Goal: Transaction & Acquisition: Purchase product/service

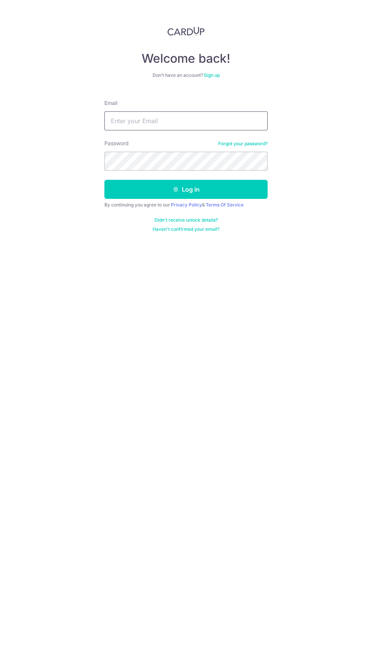
click at [139, 120] on input "Email" at bounding box center [186, 120] width 163 height 19
type input "[EMAIL_ADDRESS][DOMAIN_NAME]"
click at [105, 180] on button "Log in" at bounding box center [186, 189] width 163 height 19
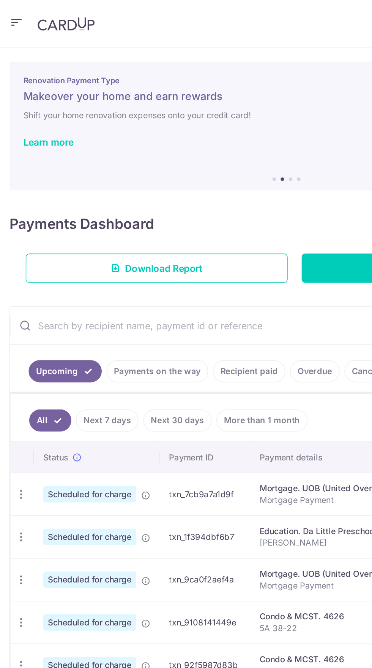
click at [13, 14] on icon "button" at bounding box center [10, 15] width 9 height 10
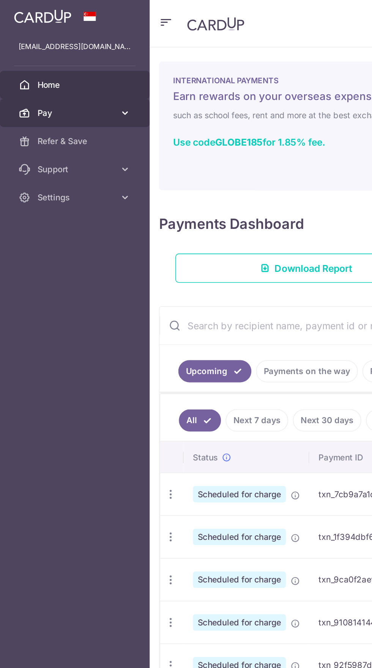
click at [76, 74] on link "Pay" at bounding box center [48, 73] width 97 height 18
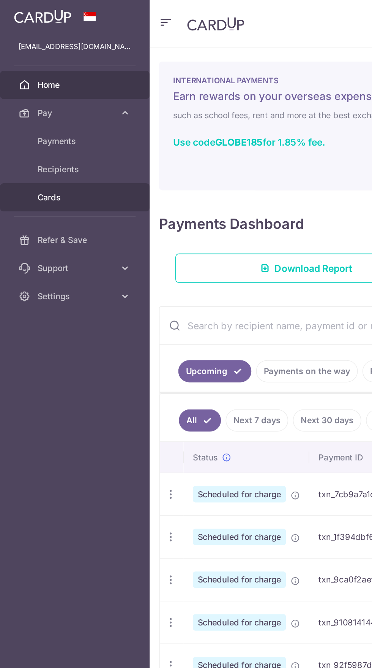
click at [52, 132] on link "Cards" at bounding box center [48, 128] width 97 height 18
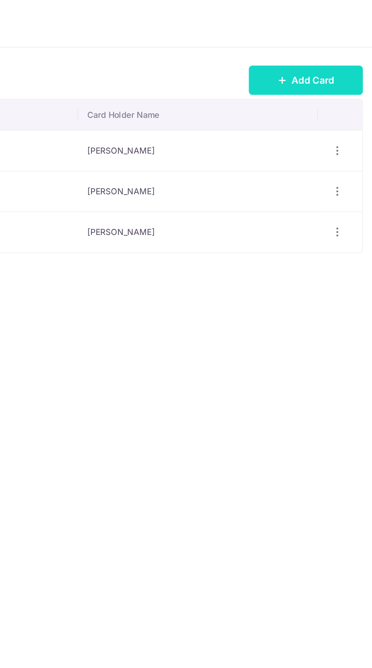
click at [333, 58] on button "Add Card" at bounding box center [329, 52] width 74 height 19
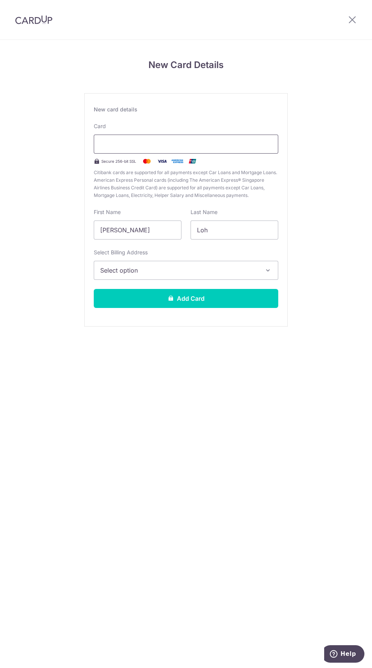
click at [223, 145] on iframe at bounding box center [186, 143] width 172 height 9
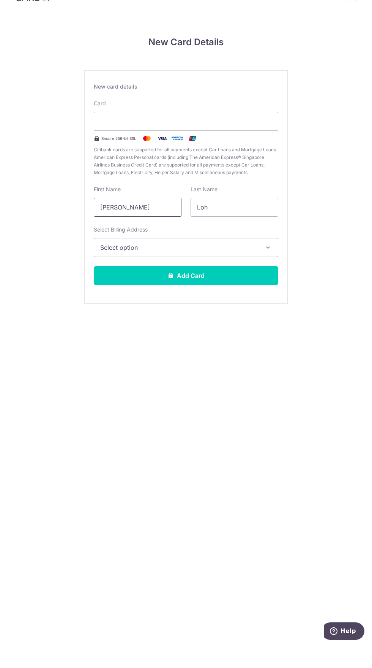
click at [154, 230] on input "Sherwin Cuizheng" at bounding box center [138, 229] width 88 height 19
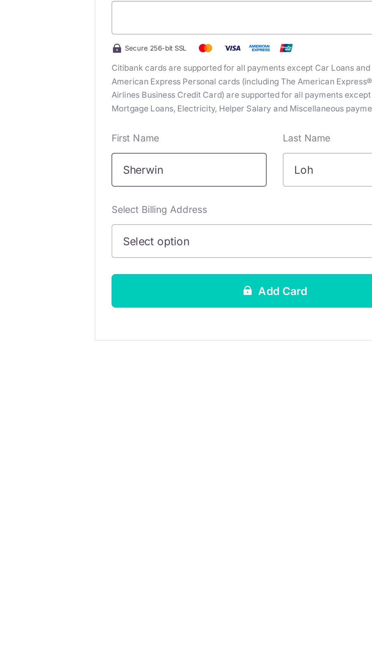
type input "Sherwin"
click at [109, 266] on span "Select option" at bounding box center [179, 270] width 158 height 9
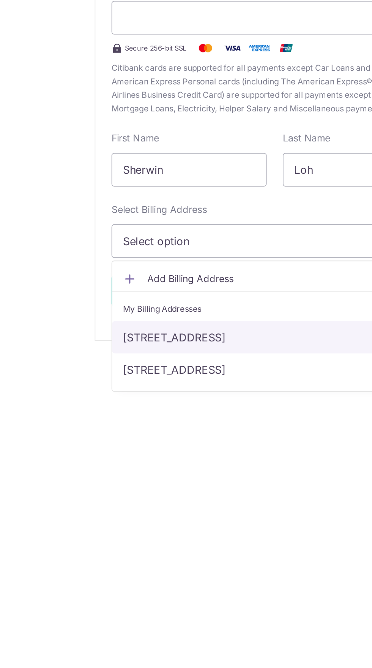
click at [111, 326] on link "5A Shenton Way, 38-22, Singapore, Singapore-068814" at bounding box center [186, 324] width 184 height 18
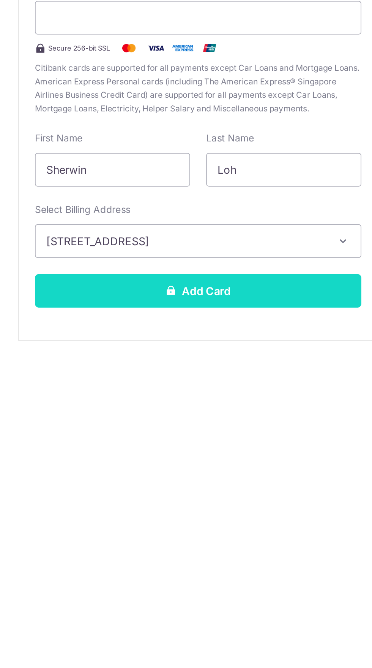
click at [169, 301] on button "Add Card" at bounding box center [186, 298] width 185 height 19
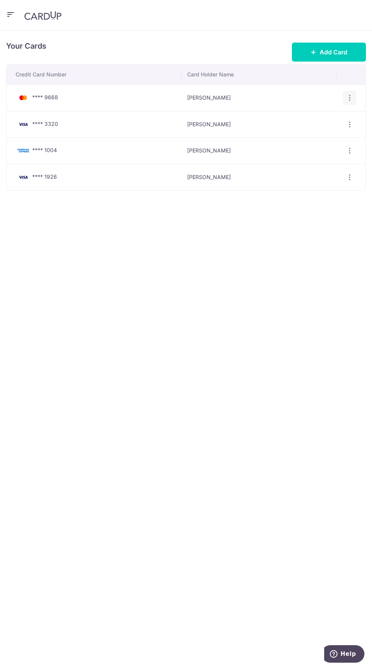
click at [350, 98] on icon "button" at bounding box center [350, 98] width 8 height 8
click at [306, 143] on link "Delete" at bounding box center [316, 137] width 79 height 18
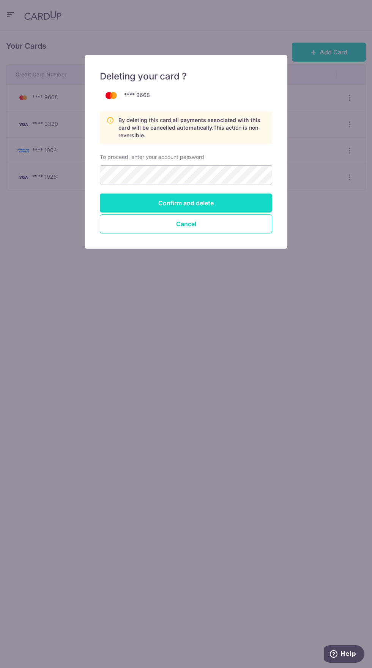
click at [148, 199] on input "Confirm and delete" at bounding box center [186, 202] width 173 height 19
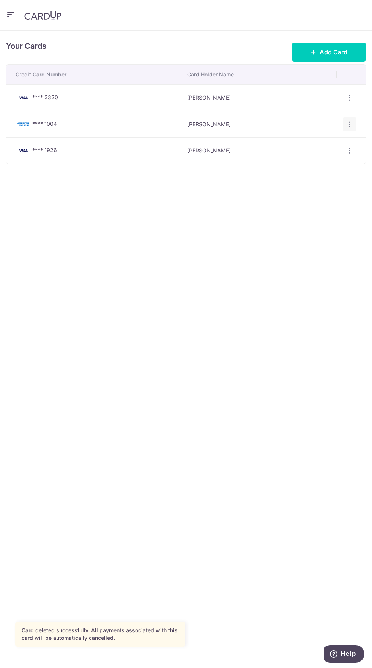
click at [348, 123] on icon "button" at bounding box center [350, 124] width 8 height 8
click at [304, 164] on span "Delete" at bounding box center [325, 163] width 52 height 9
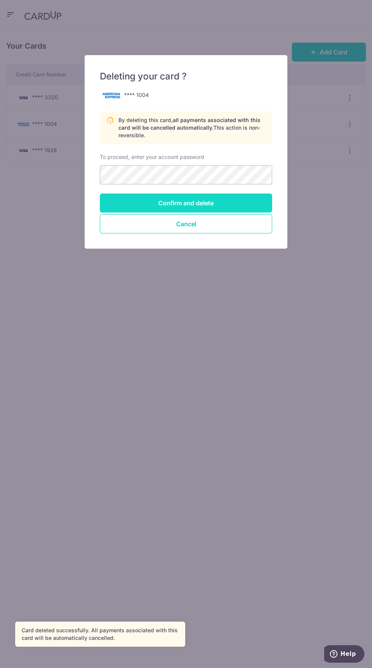
click at [135, 204] on input "Confirm and delete" at bounding box center [186, 202] width 173 height 19
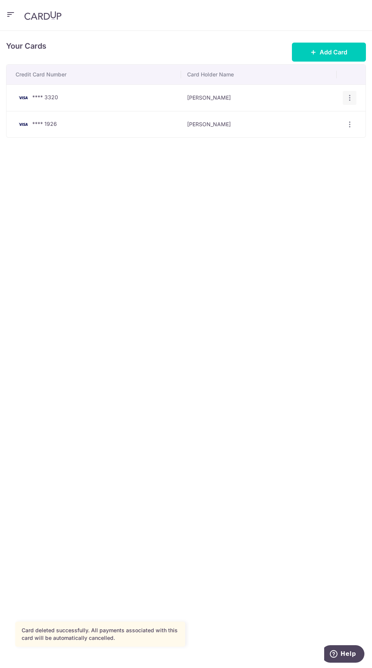
click at [348, 97] on icon "button" at bounding box center [350, 98] width 8 height 8
click at [295, 138] on link "Delete" at bounding box center [316, 137] width 79 height 18
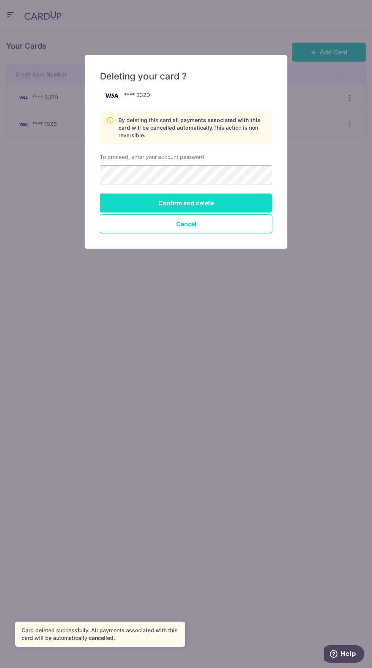
click at [134, 196] on input "Confirm and delete" at bounding box center [186, 202] width 173 height 19
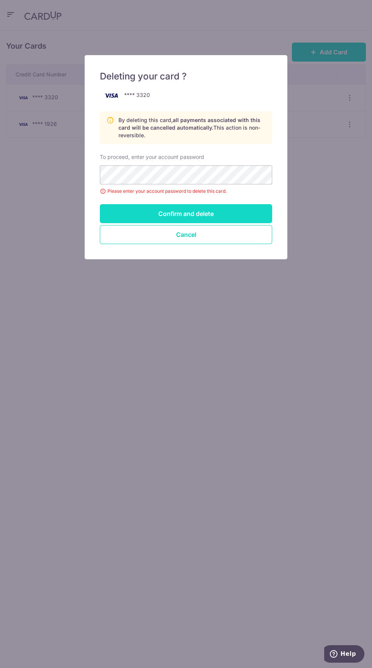
click at [132, 216] on input "Confirm and delete" at bounding box center [186, 213] width 173 height 19
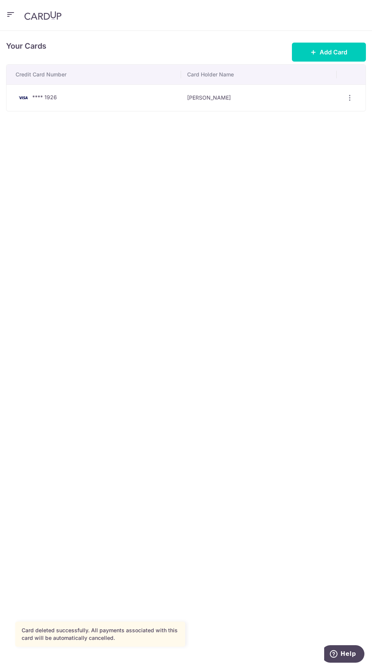
click at [11, 16] on icon "button" at bounding box center [10, 15] width 9 height 10
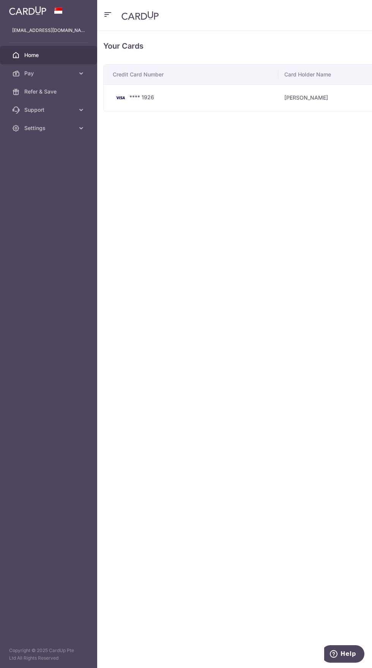
click at [26, 54] on span "Home" at bounding box center [49, 55] width 50 height 8
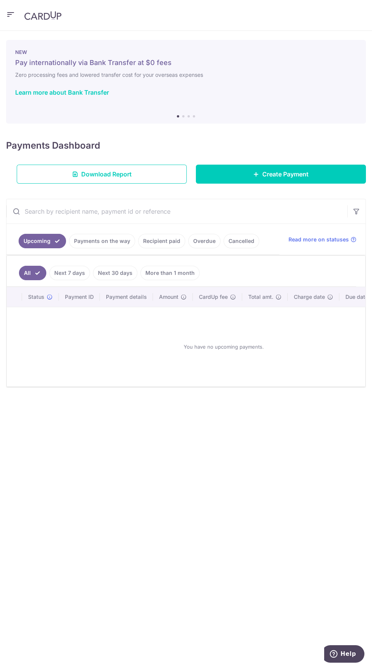
click at [241, 241] on link "Cancelled" at bounding box center [242, 241] width 36 height 14
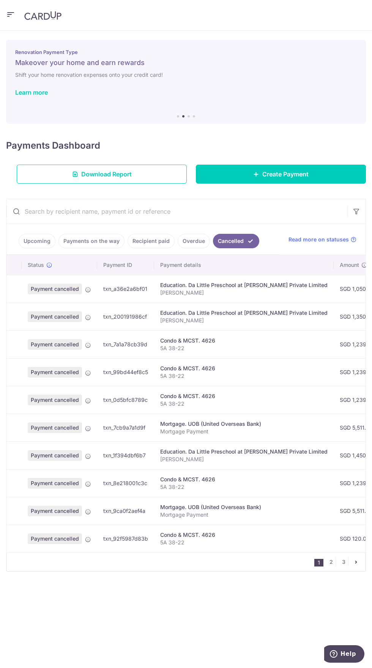
click at [33, 281] on td "Payment cancelled" at bounding box center [60, 289] width 76 height 28
click at [43, 289] on span "Payment cancelled" at bounding box center [55, 289] width 54 height 11
click at [88, 290] on icon at bounding box center [88, 290] width 6 height 6
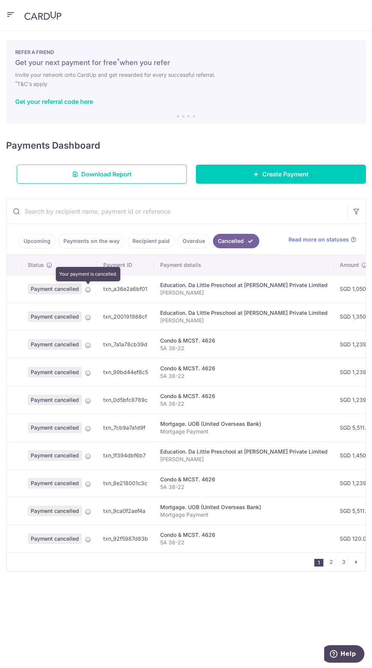
click at [88, 456] on icon at bounding box center [88, 456] width 6 height 6
click at [21, 464] on td at bounding box center [13, 455] width 15 height 28
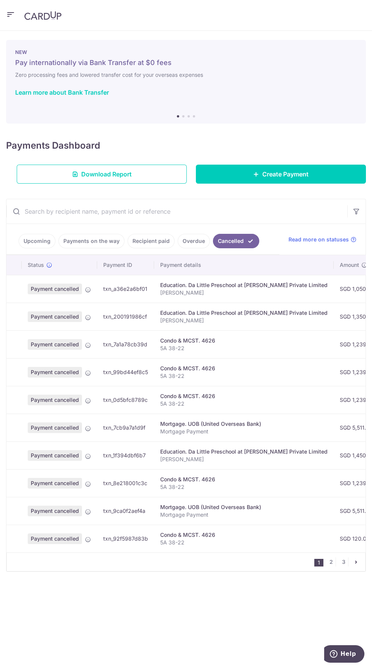
click at [43, 466] on td "Payment cancelled" at bounding box center [60, 455] width 76 height 28
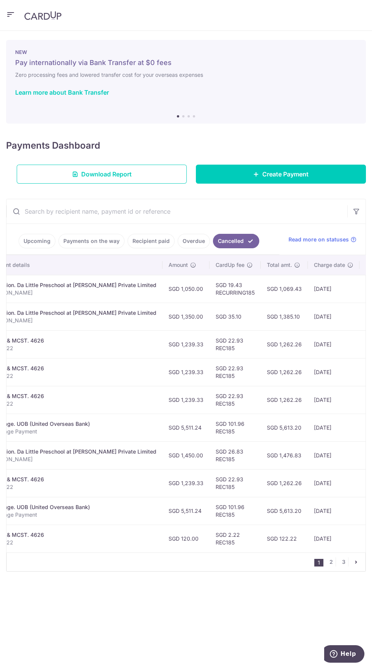
scroll to position [0, 230]
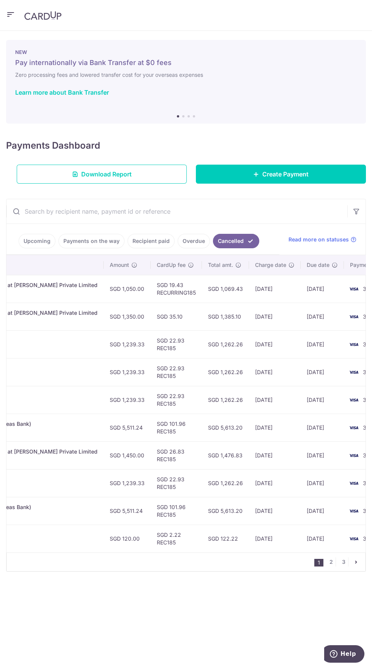
click at [363, 455] on span "3320" at bounding box center [370, 455] width 14 height 6
click at [347, 459] on img at bounding box center [354, 455] width 15 height 9
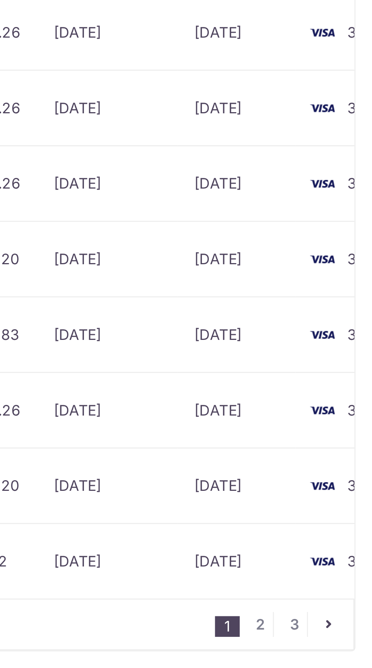
click at [351, 504] on td "3320" at bounding box center [373, 511] width 58 height 28
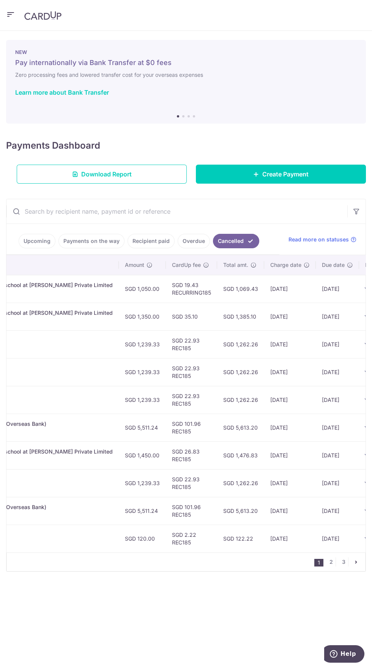
scroll to position [0, 230]
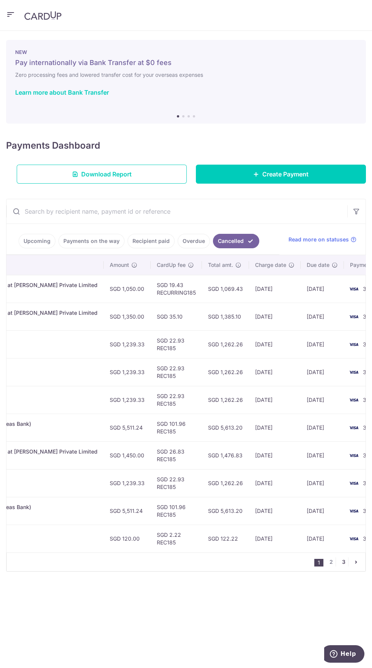
click at [344, 559] on link "3" at bounding box center [343, 561] width 9 height 9
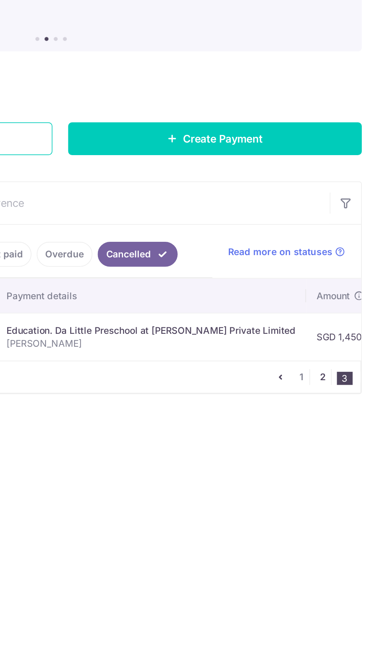
click at [344, 312] on link "2" at bounding box center [343, 311] width 9 height 9
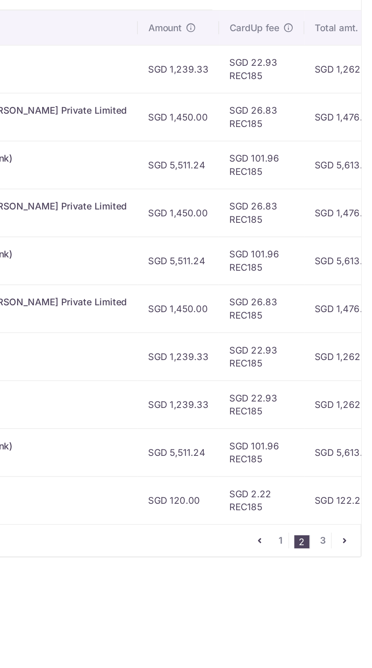
scroll to position [0, 229]
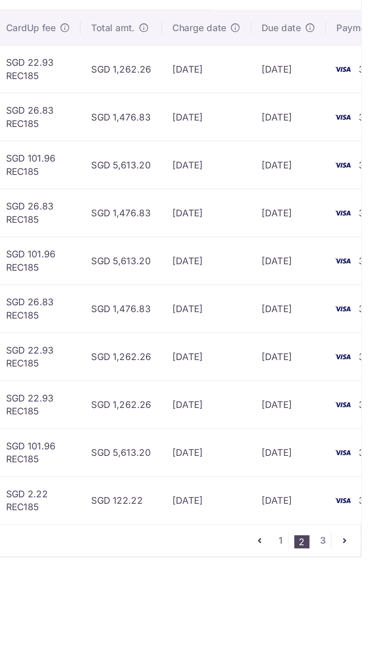
click at [356, 555] on icon "pager" at bounding box center [356, 558] width 6 height 6
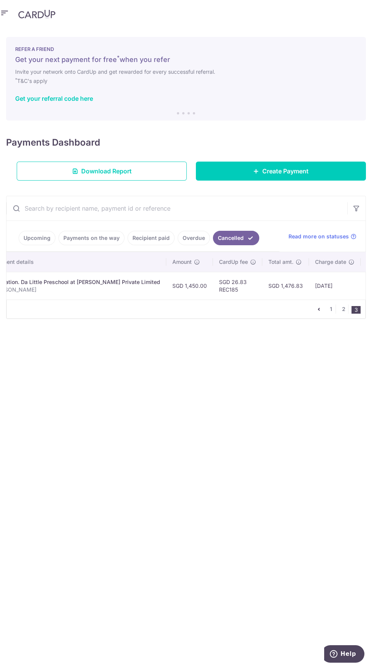
scroll to position [0, 167]
click at [344, 309] on link "2" at bounding box center [343, 308] width 9 height 9
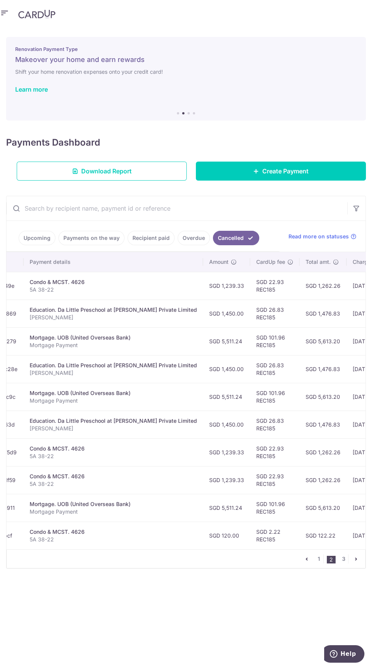
scroll to position [0, 129]
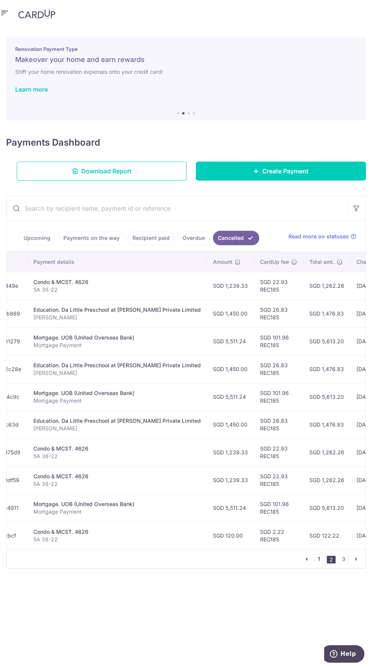
click at [319, 560] on link "1" at bounding box center [319, 558] width 9 height 9
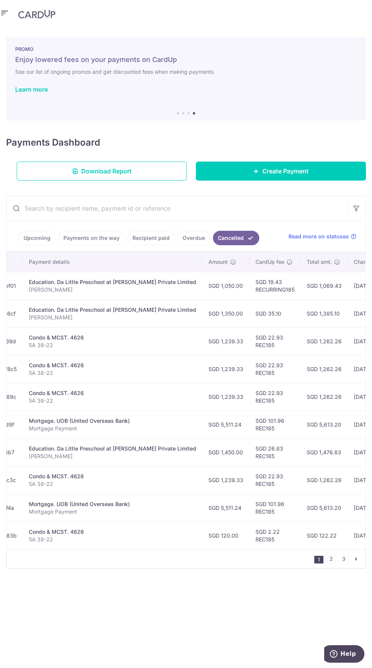
scroll to position [0, 132]
click at [337, 172] on link "Create Payment" at bounding box center [281, 171] width 170 height 19
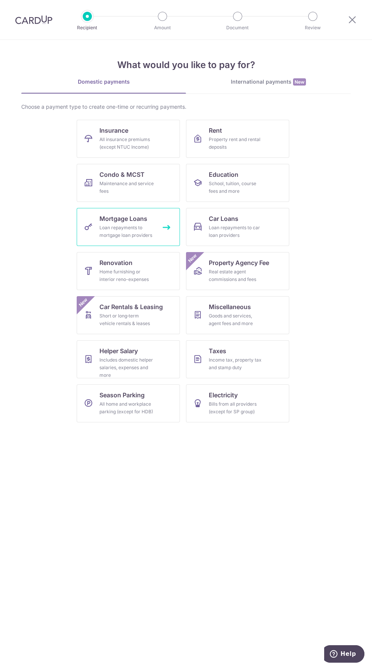
click at [131, 228] on div "Loan repayments to mortgage loan providers" at bounding box center [127, 231] width 55 height 15
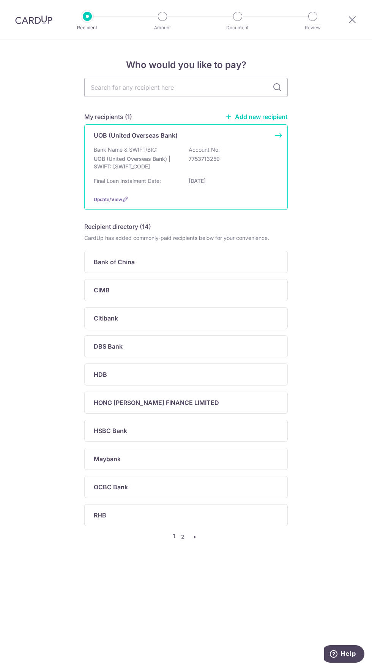
click at [256, 168] on div "Bank Name & SWIFT/BIC: UOB (United Overseas Bank) | SWIFT: [SWIFT_CODE] Account…" at bounding box center [186, 160] width 185 height 28
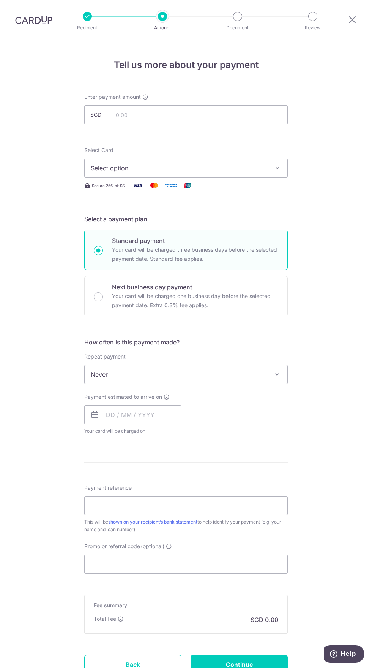
scroll to position [5, 0]
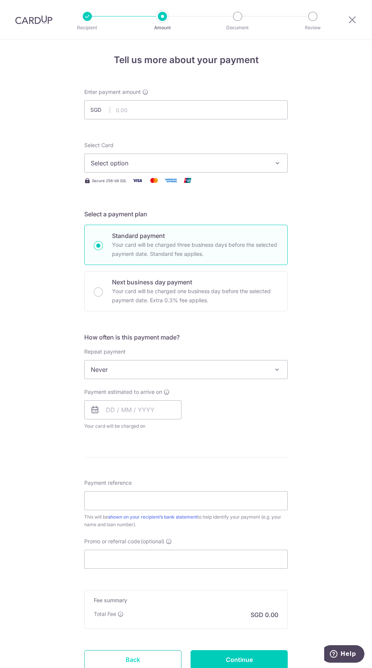
click at [155, 660] on link "Back" at bounding box center [132, 659] width 97 height 19
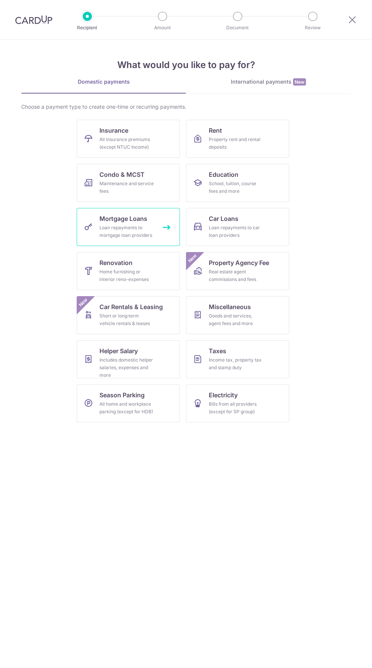
click at [162, 227] on link "Mortgage Loans Loan repayments to mortgage loan providers" at bounding box center [128, 227] width 103 height 38
